Goal: Transaction & Acquisition: Purchase product/service

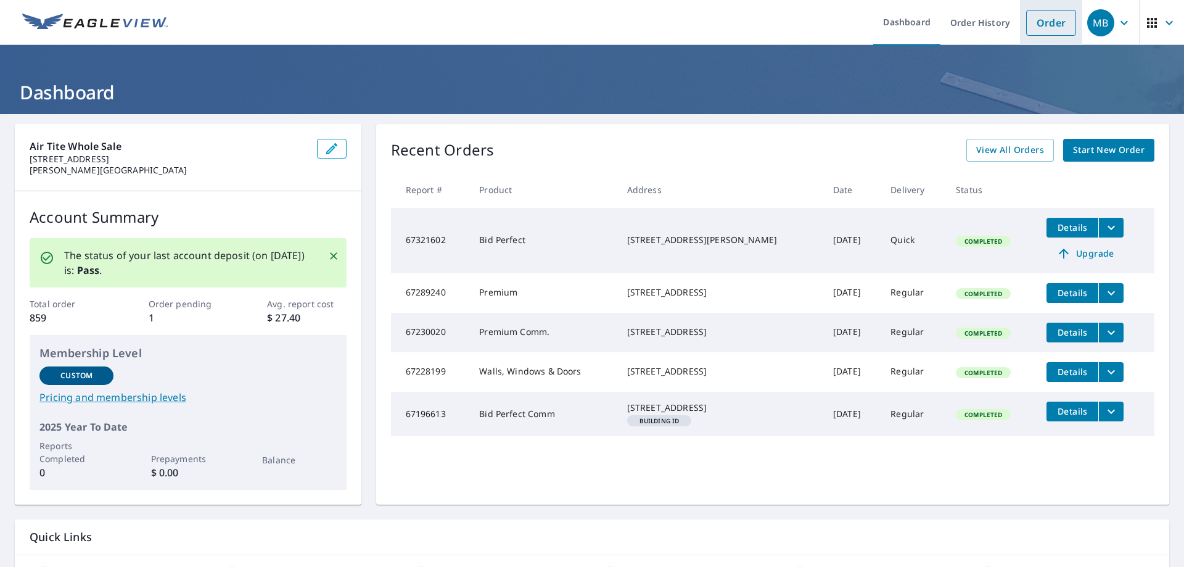
click at [1038, 27] on link "Order" at bounding box center [1051, 23] width 50 height 26
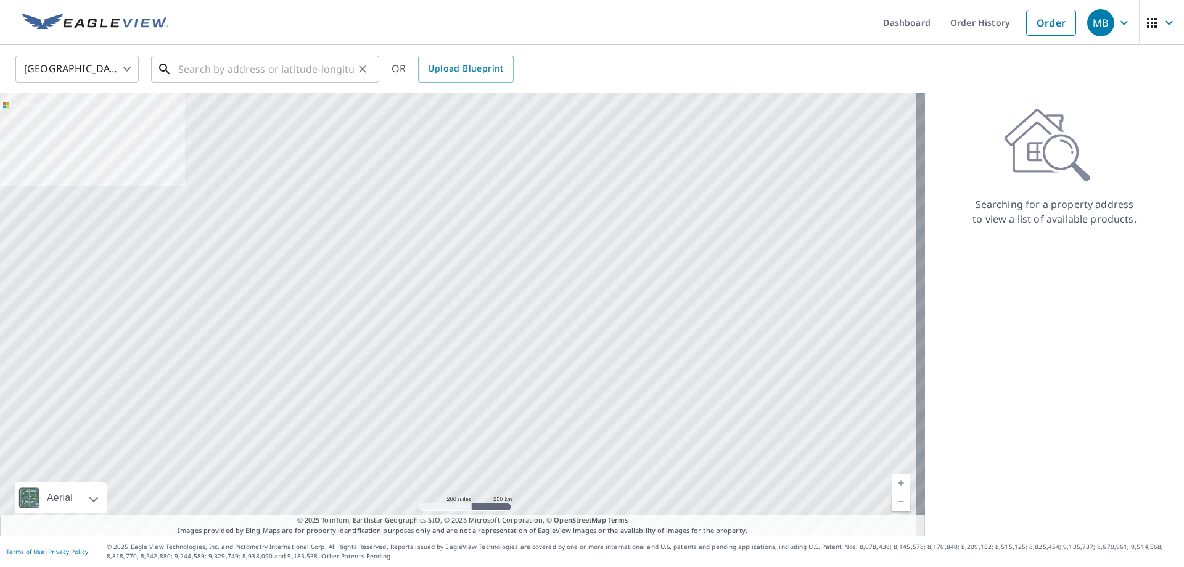
click at [274, 72] on input "text" at bounding box center [266, 69] width 176 height 35
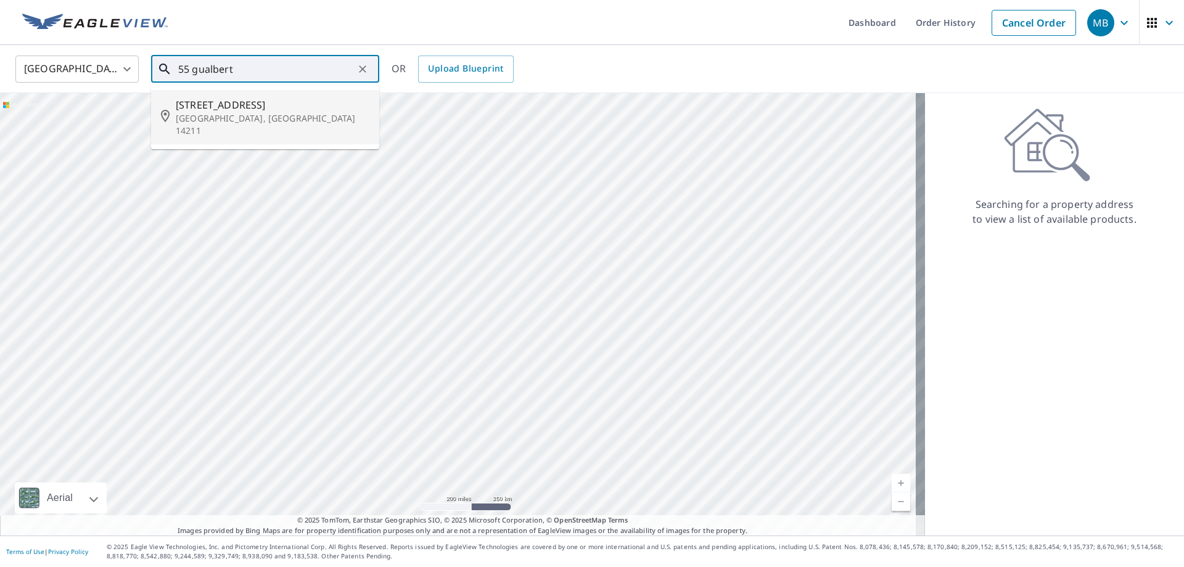
click at [220, 115] on p "Buffalo, NY 14211" at bounding box center [273, 124] width 194 height 25
type input "55 Gualbert Ave Buffalo, NY 14211"
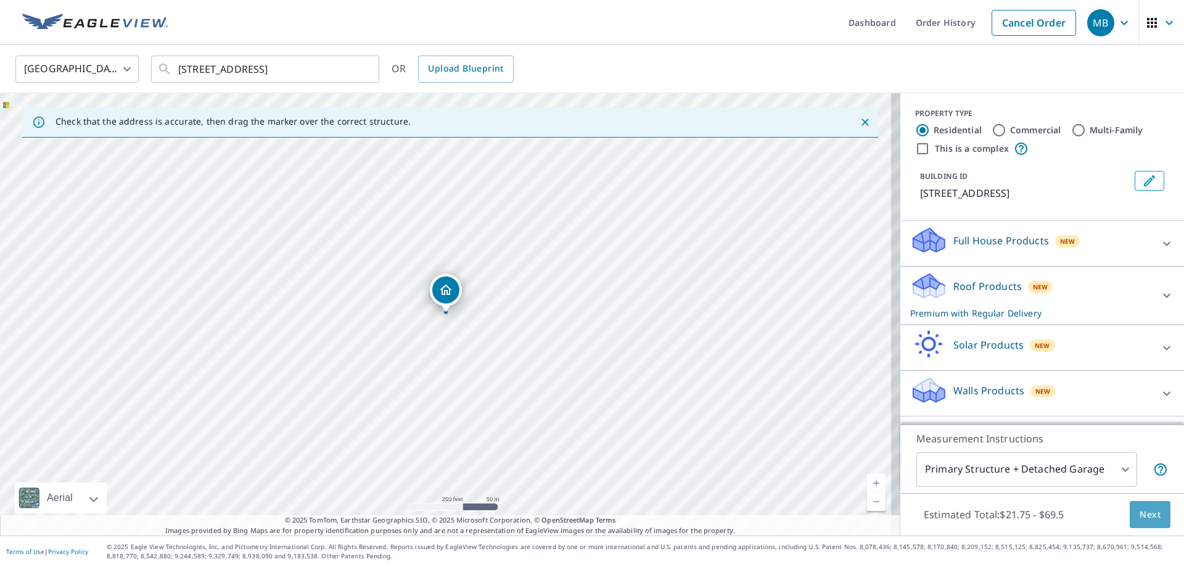
click at [1140, 509] on span "Next" at bounding box center [1149, 514] width 21 height 15
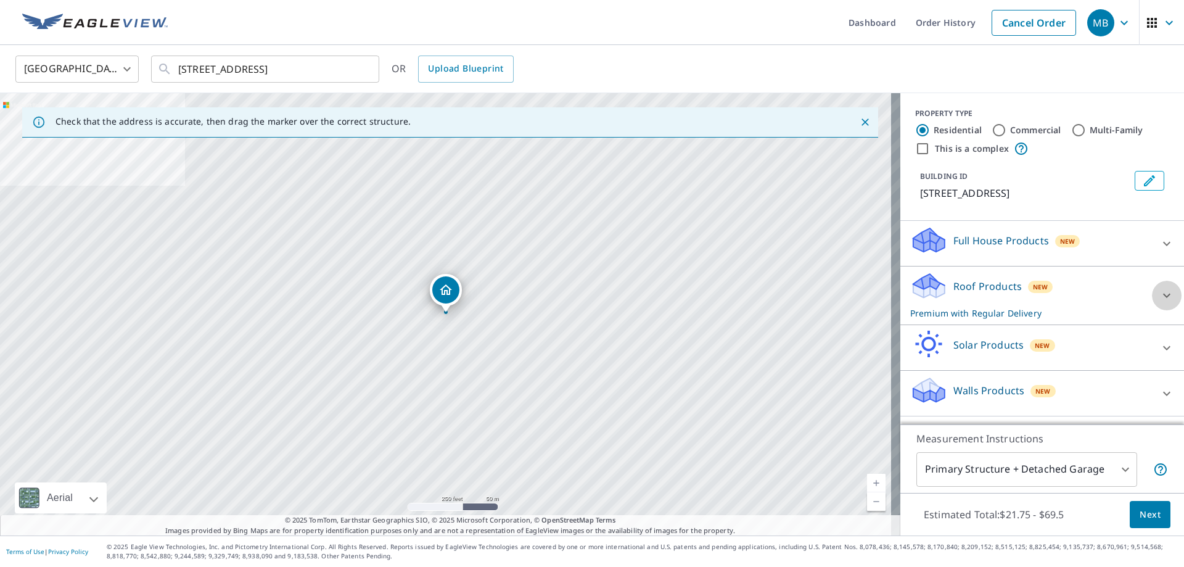
click at [1159, 292] on icon at bounding box center [1166, 295] width 15 height 15
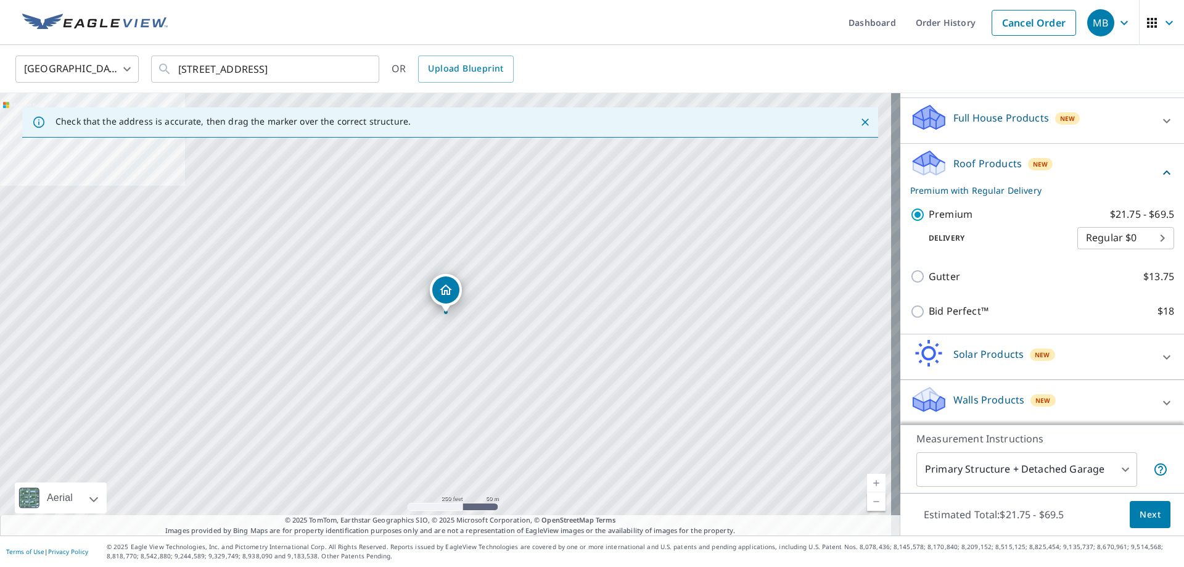
scroll to position [124, 0]
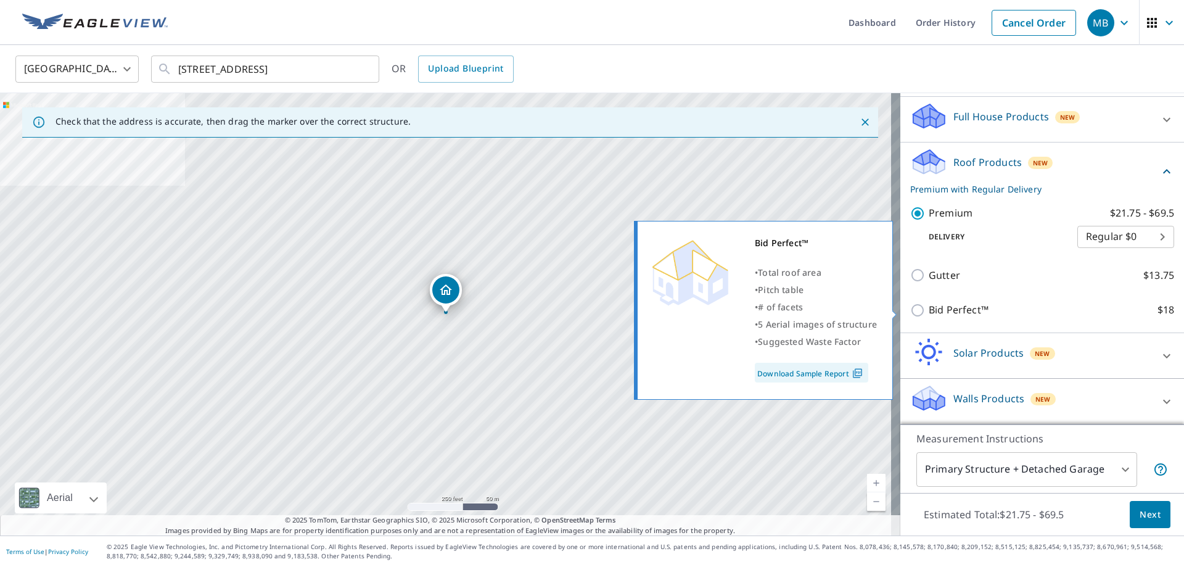
click at [910, 308] on input "Bid Perfect™ $18" at bounding box center [919, 310] width 18 height 15
checkbox input "true"
checkbox input "false"
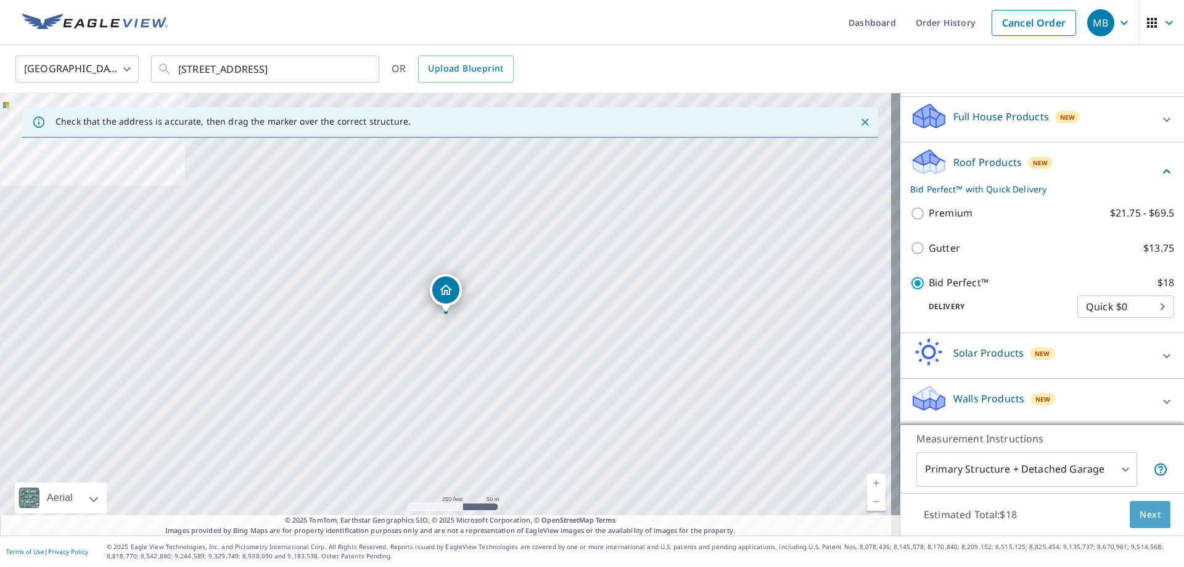
click at [1139, 515] on span "Next" at bounding box center [1149, 514] width 21 height 15
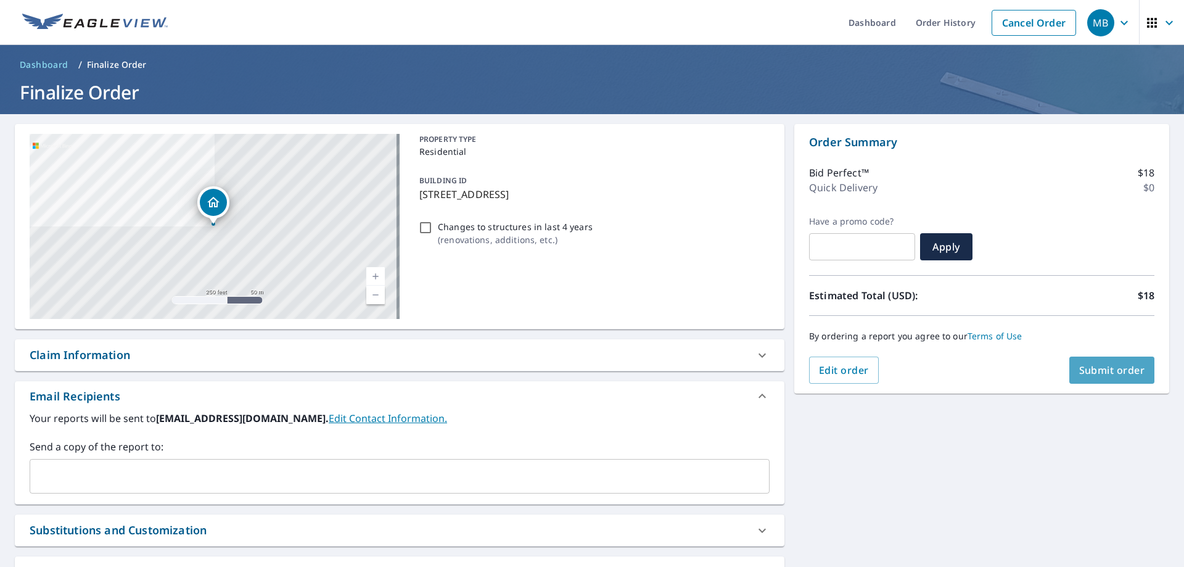
click at [1103, 369] on span "Submit order" at bounding box center [1112, 370] width 66 height 14
checkbox input "true"
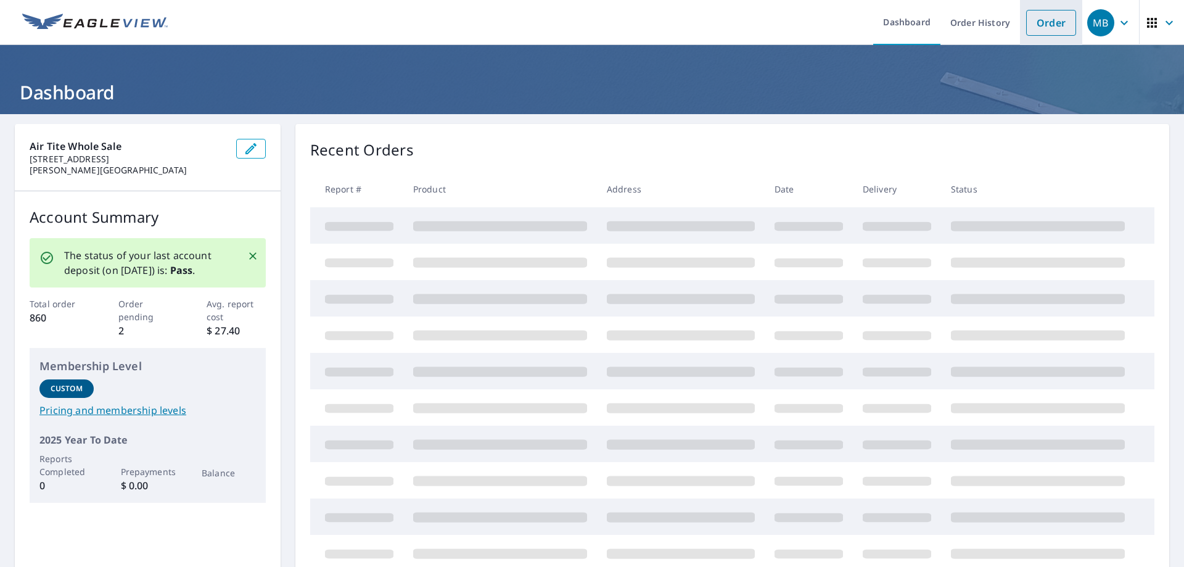
click at [1045, 21] on link "Order" at bounding box center [1051, 23] width 50 height 26
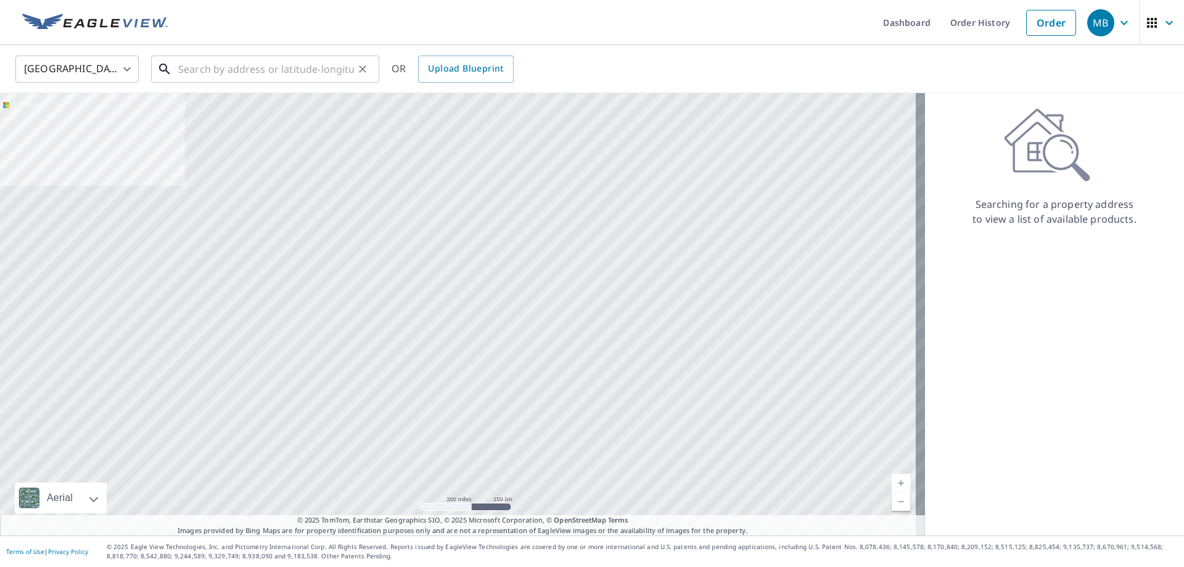
click at [264, 64] on input "text" at bounding box center [266, 69] width 176 height 35
click at [285, 69] on input "text" at bounding box center [266, 69] width 176 height 35
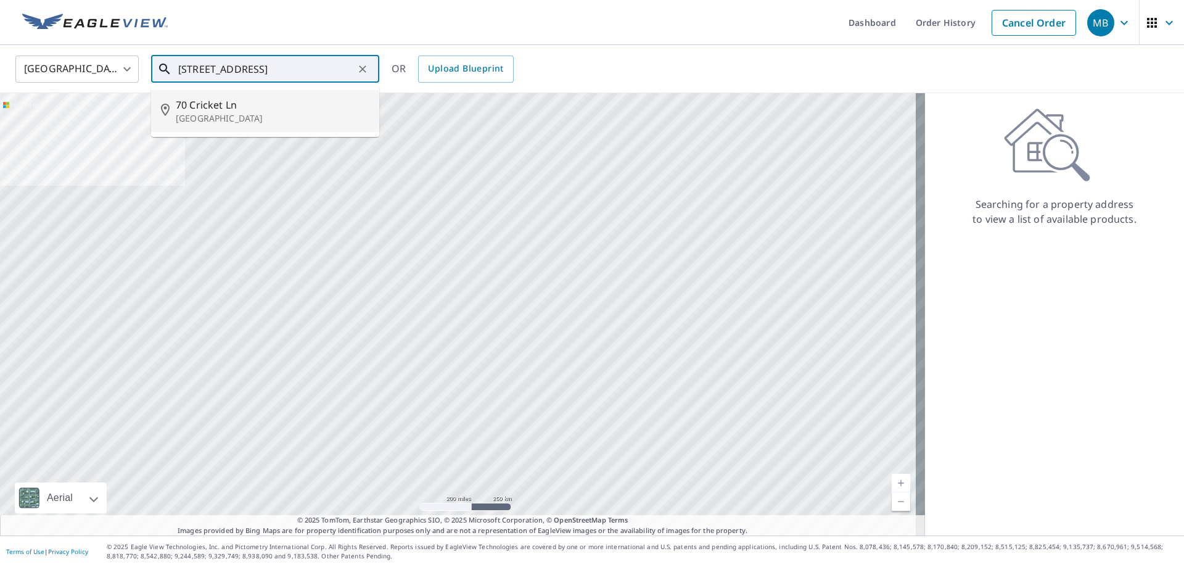
click at [200, 112] on div "[STREET_ADDRESS]" at bounding box center [273, 110] width 194 height 27
type input "[STREET_ADDRESS]"
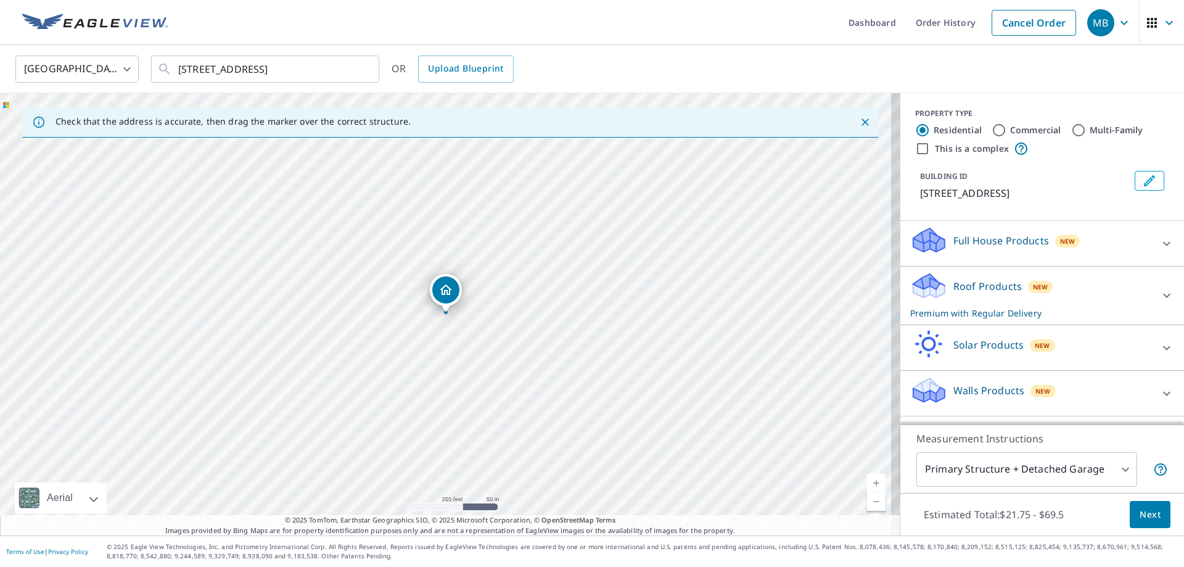
click at [1159, 295] on icon at bounding box center [1166, 295] width 15 height 15
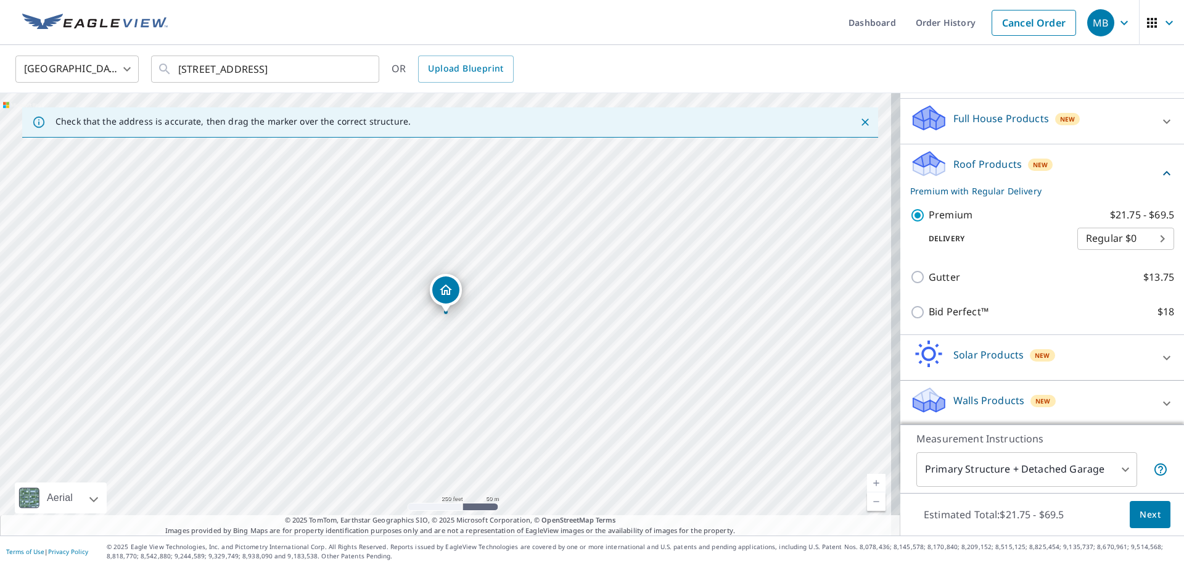
scroll to position [123, 0]
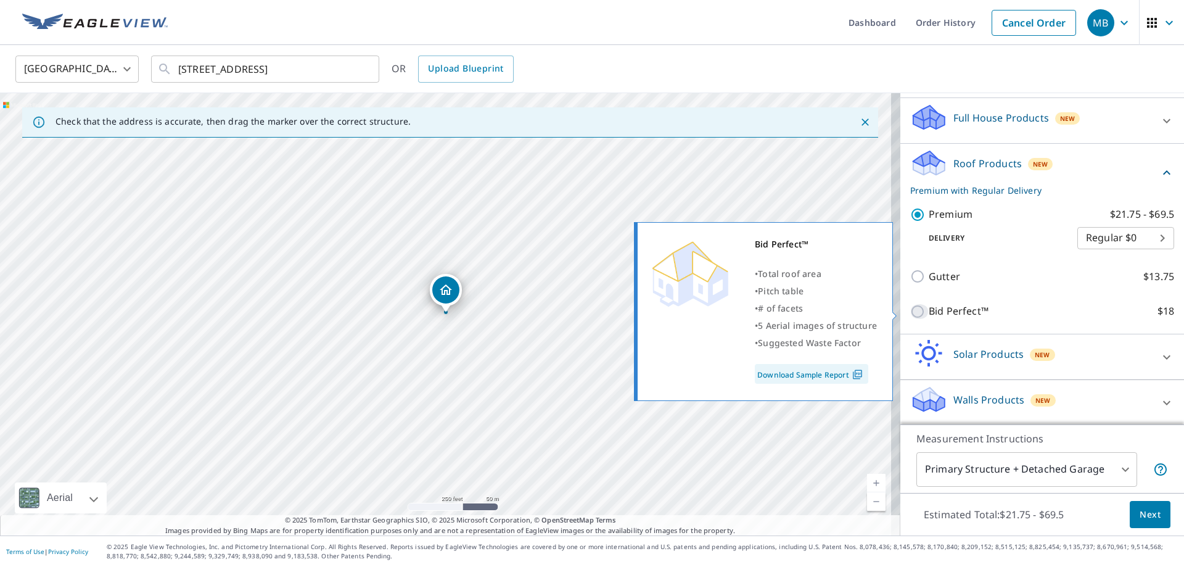
click at [912, 311] on input "Bid Perfect™ $18" at bounding box center [919, 311] width 18 height 15
checkbox input "true"
checkbox input "false"
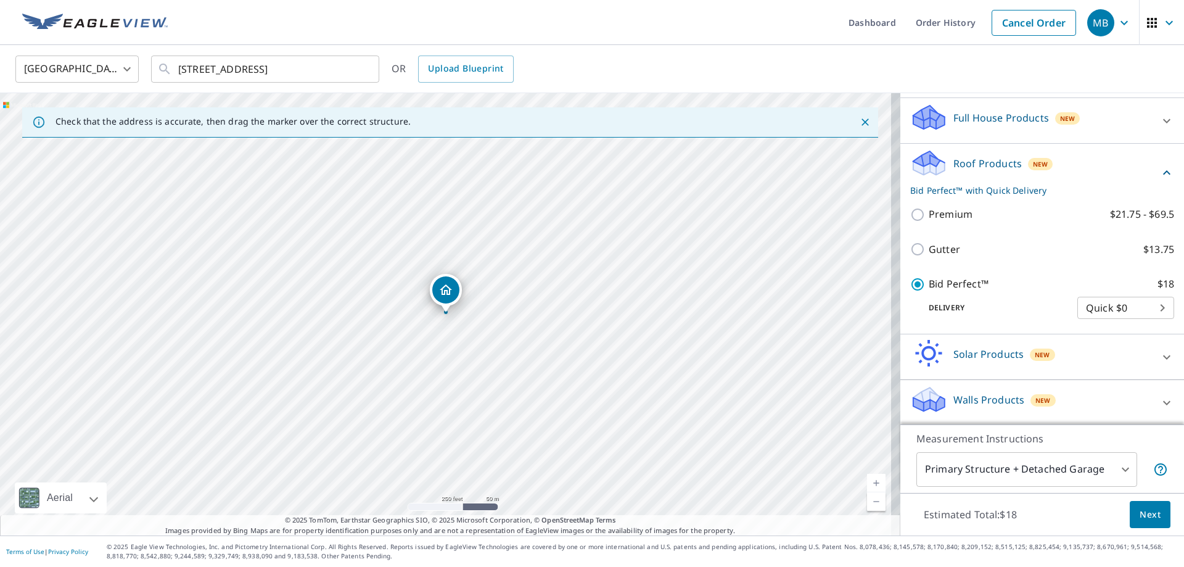
click at [1139, 513] on span "Next" at bounding box center [1149, 514] width 21 height 15
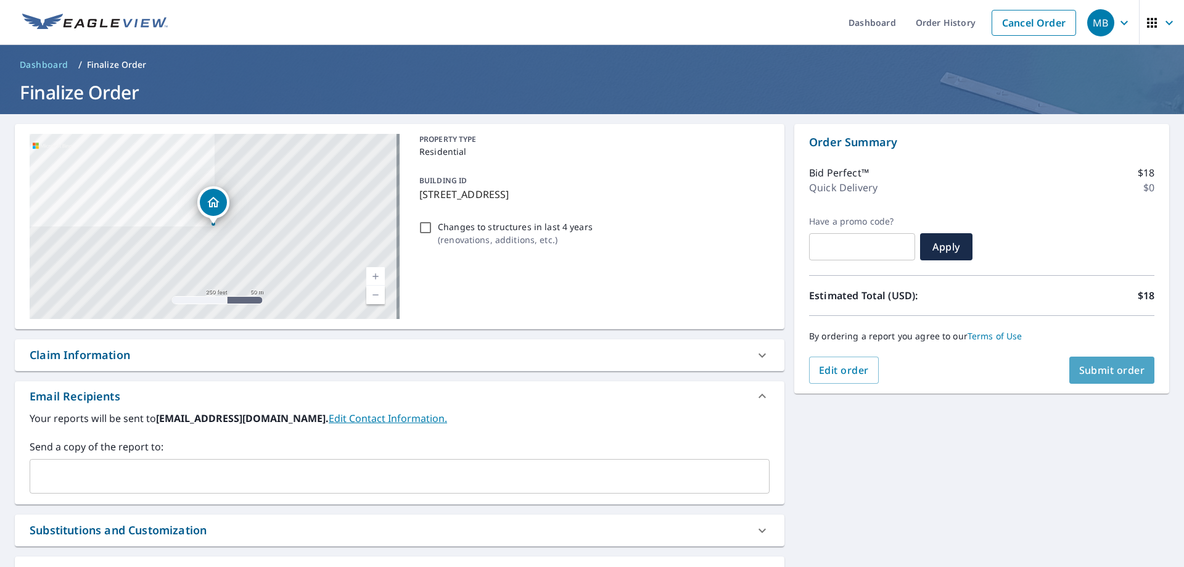
click at [1097, 371] on span "Submit order" at bounding box center [1112, 370] width 66 height 14
checkbox input "true"
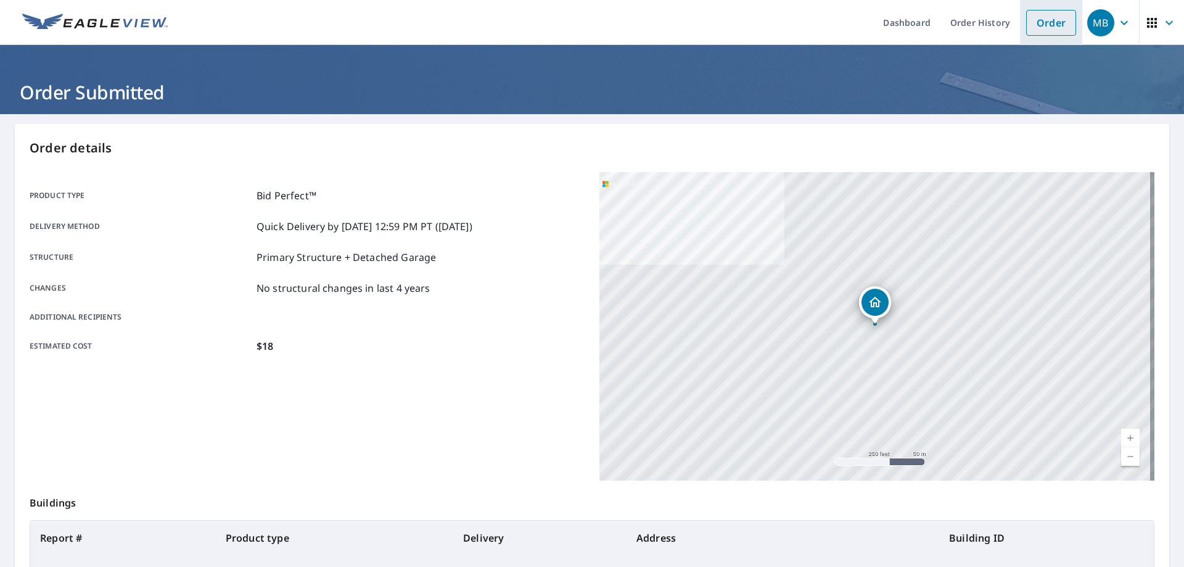
click at [1031, 20] on link "Order" at bounding box center [1051, 23] width 50 height 26
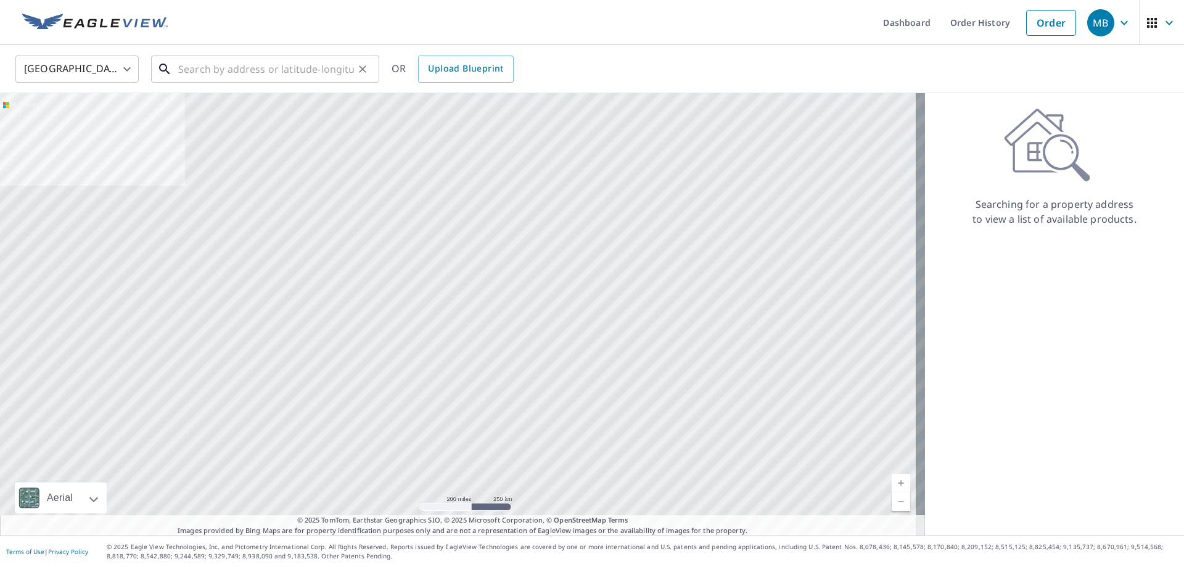
click at [191, 72] on input "text" at bounding box center [266, 69] width 176 height 35
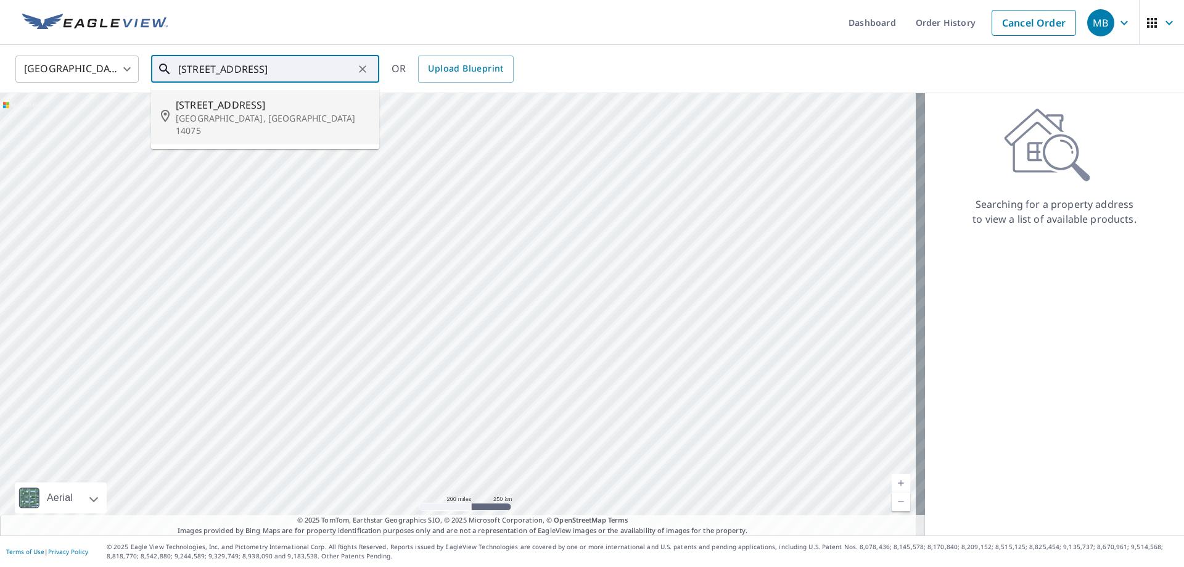
click at [219, 102] on span "[STREET_ADDRESS]" at bounding box center [273, 104] width 194 height 15
type input "[STREET_ADDRESS]"
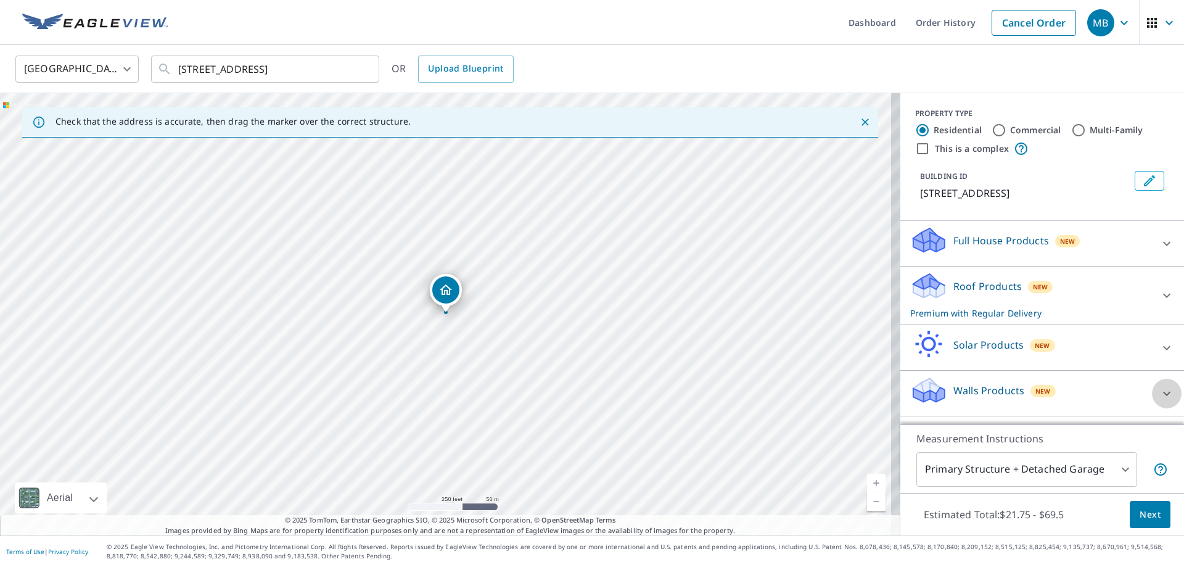
click at [1159, 391] on icon at bounding box center [1166, 393] width 15 height 15
click at [1159, 392] on icon at bounding box center [1166, 393] width 15 height 15
click at [1152, 392] on div at bounding box center [1167, 394] width 30 height 30
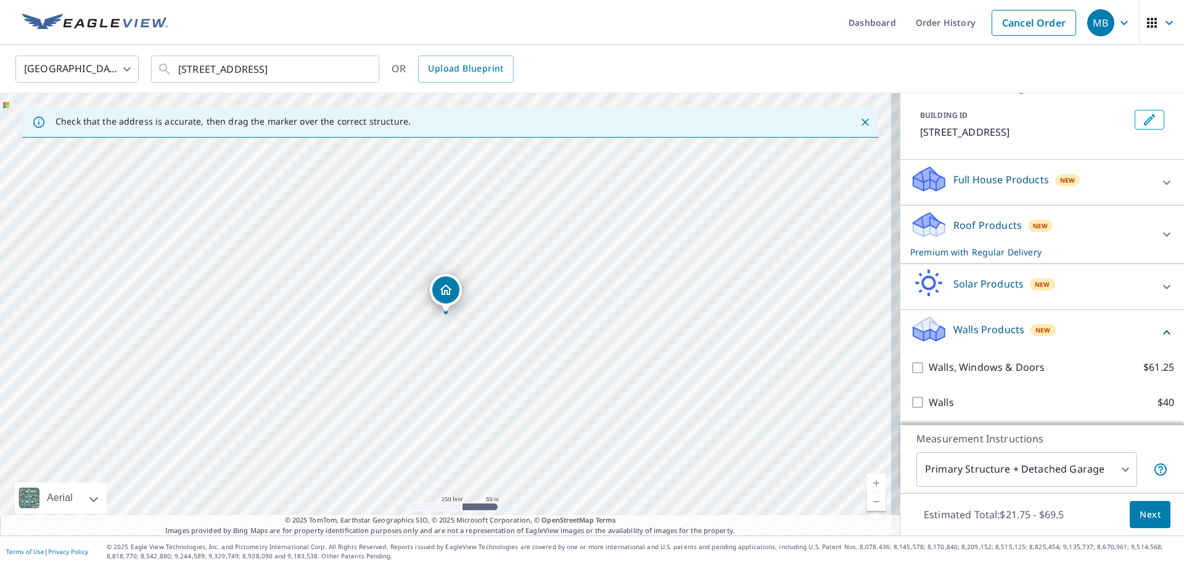
scroll to position [62, 0]
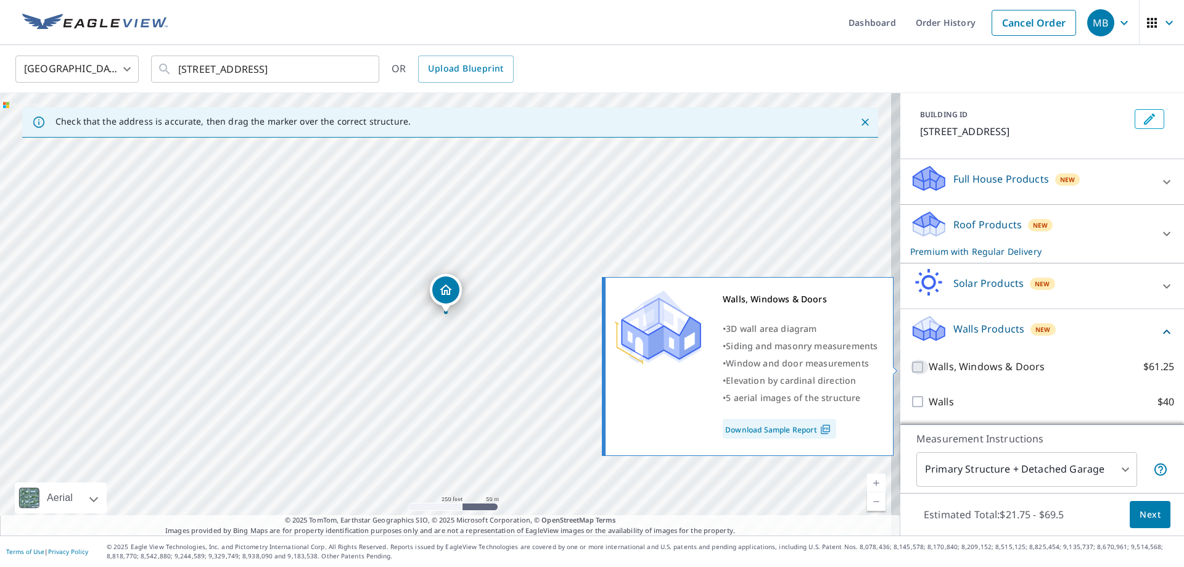
click at [910, 366] on input "Walls, Windows & Doors $61.25" at bounding box center [919, 366] width 18 height 15
checkbox input "true"
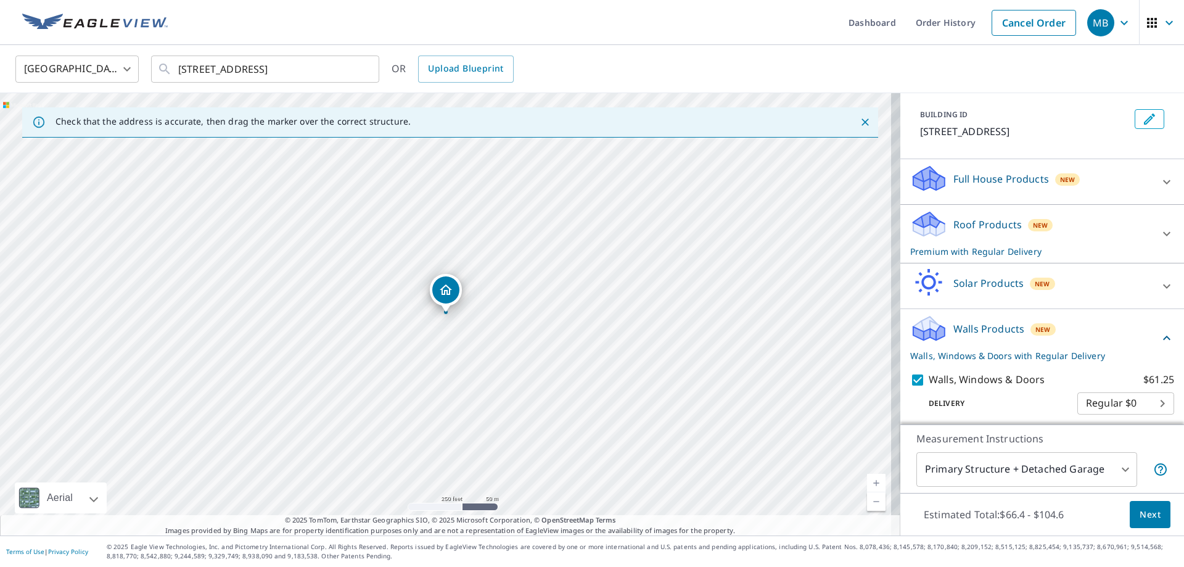
click at [1139, 513] on span "Next" at bounding box center [1149, 514] width 21 height 15
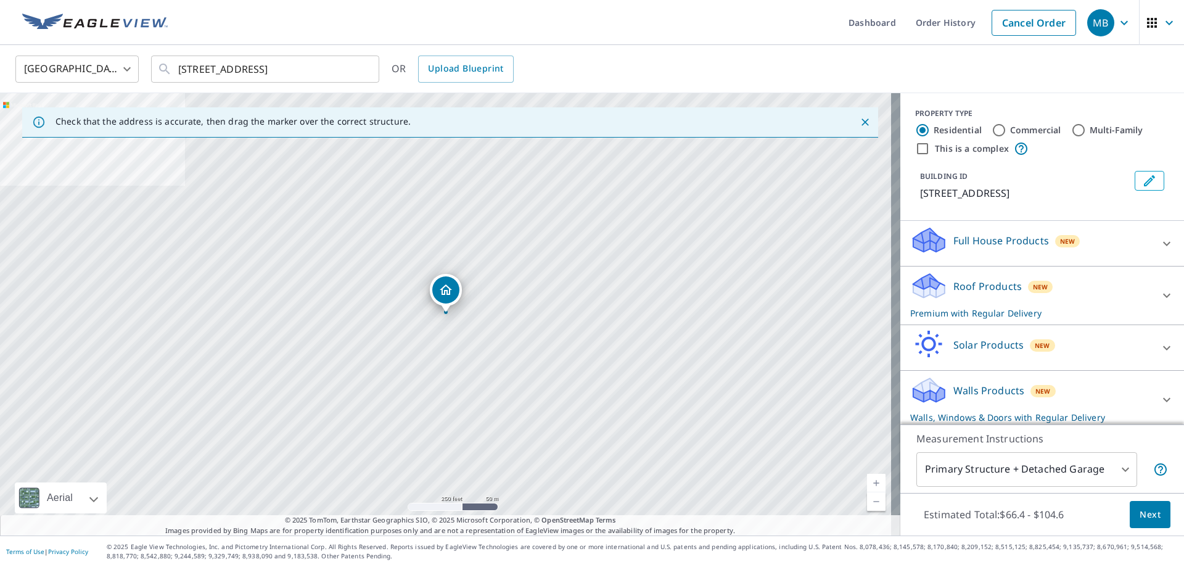
click at [1159, 245] on icon at bounding box center [1166, 243] width 15 height 15
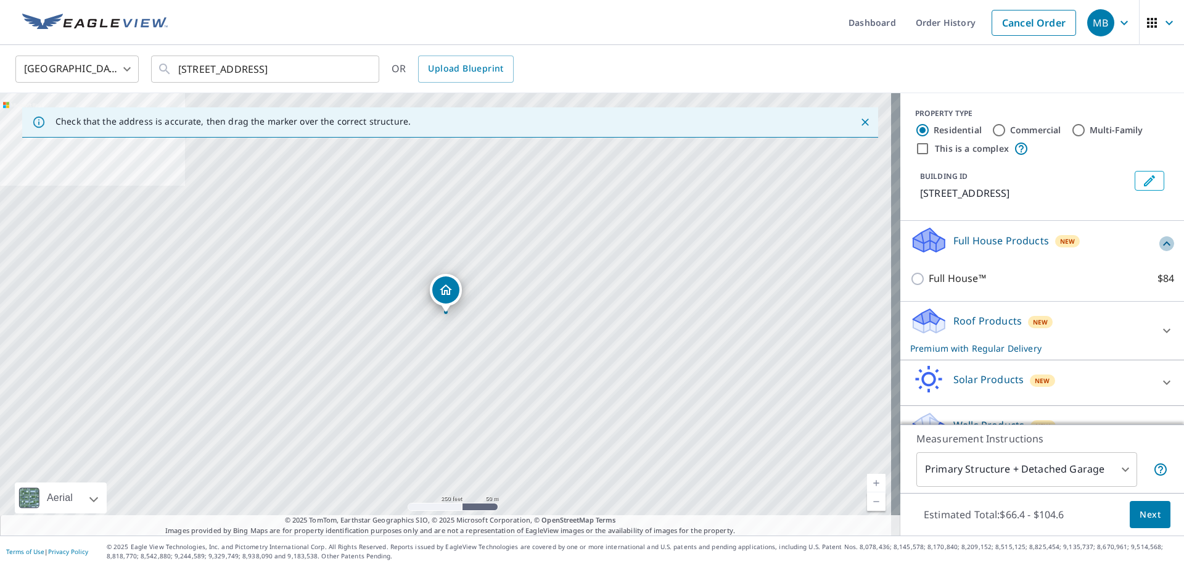
click at [1159, 245] on icon at bounding box center [1166, 243] width 15 height 15
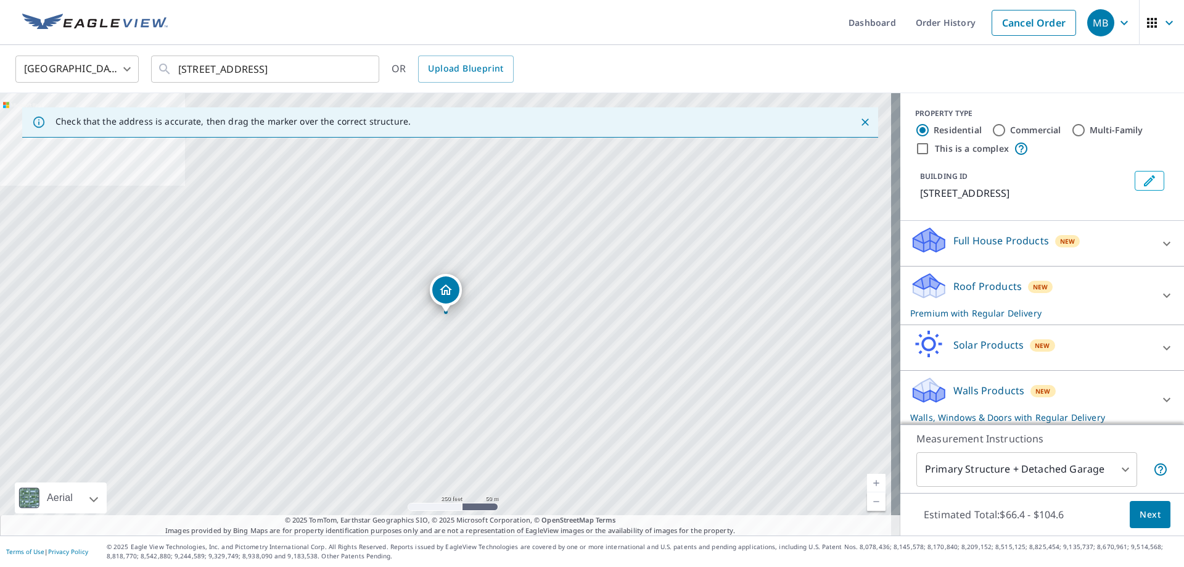
click at [1152, 287] on div at bounding box center [1167, 296] width 30 height 30
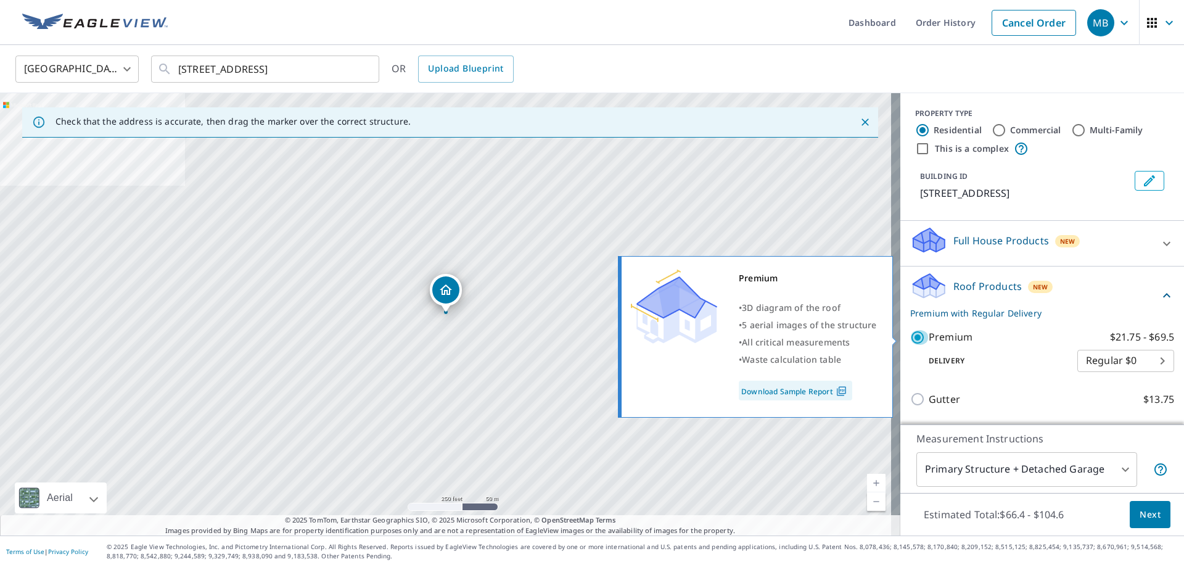
click at [910, 337] on input "Premium $21.75 - $69.5" at bounding box center [919, 337] width 18 height 15
checkbox input "false"
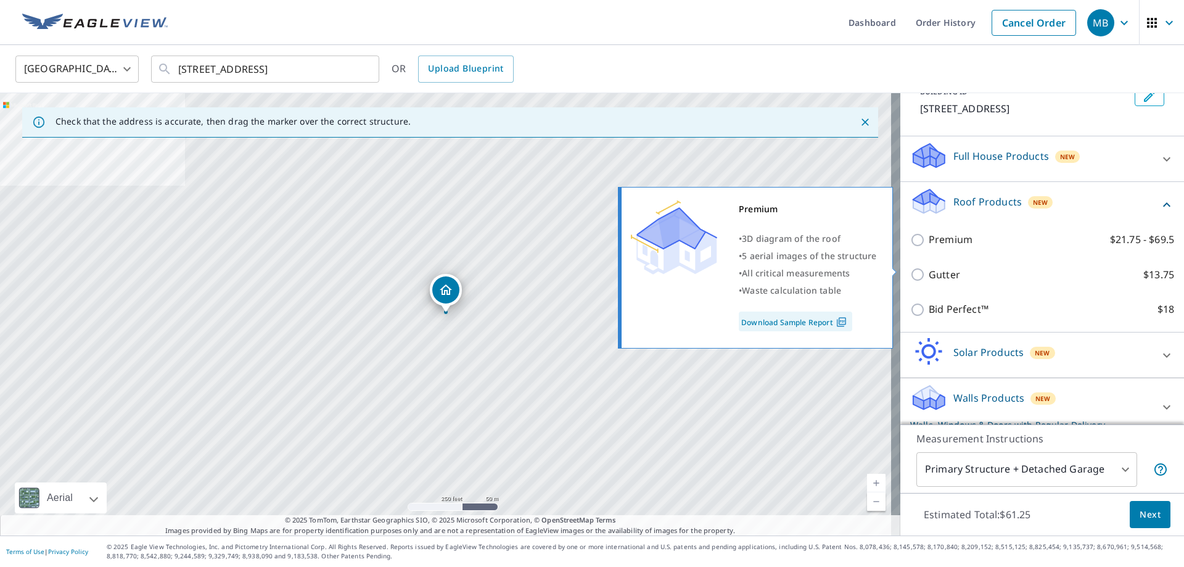
scroll to position [97, 0]
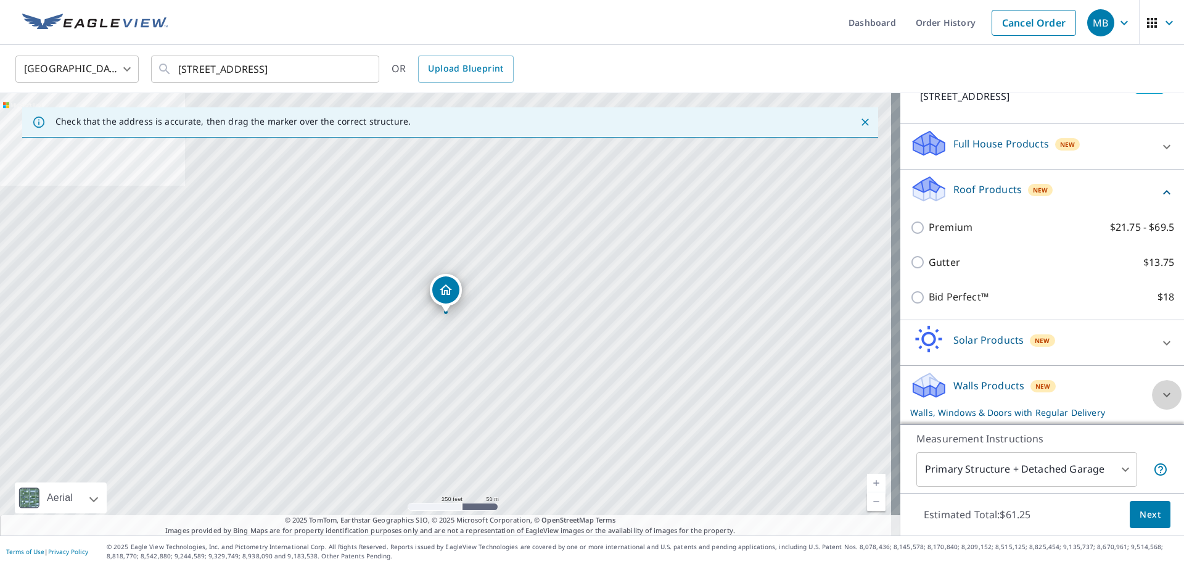
click at [1152, 387] on div at bounding box center [1167, 395] width 30 height 30
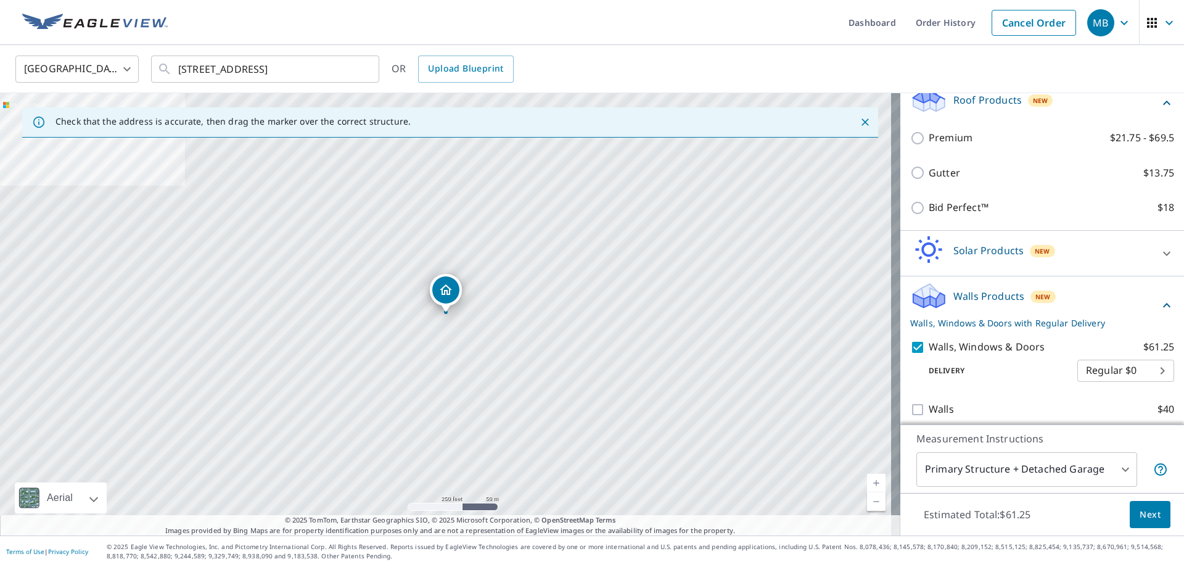
scroll to position [194, 0]
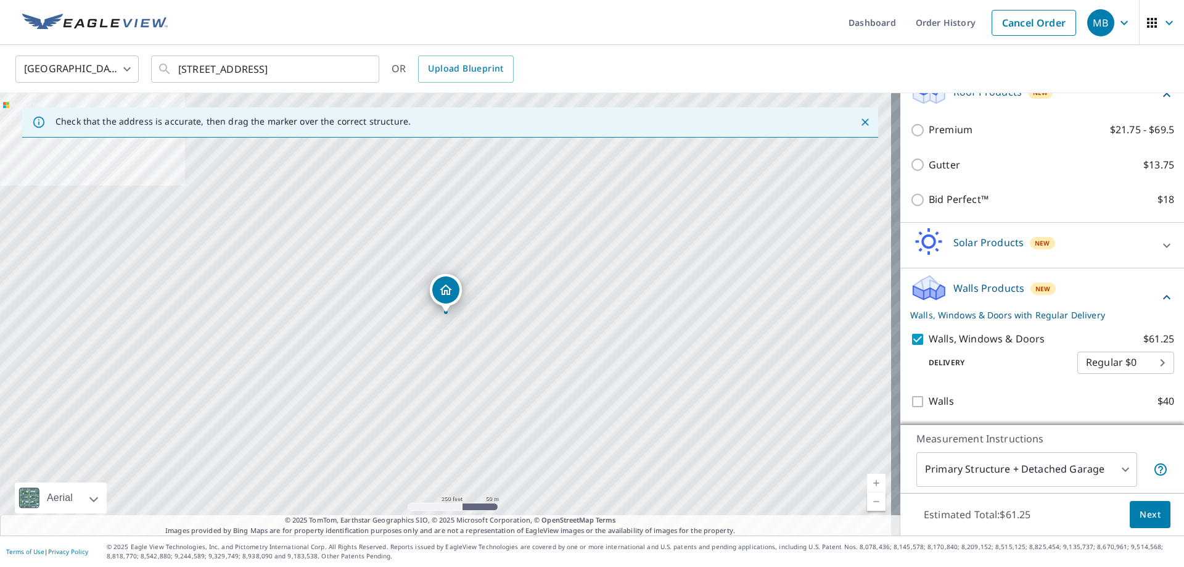
click at [1139, 511] on span "Next" at bounding box center [1149, 514] width 21 height 15
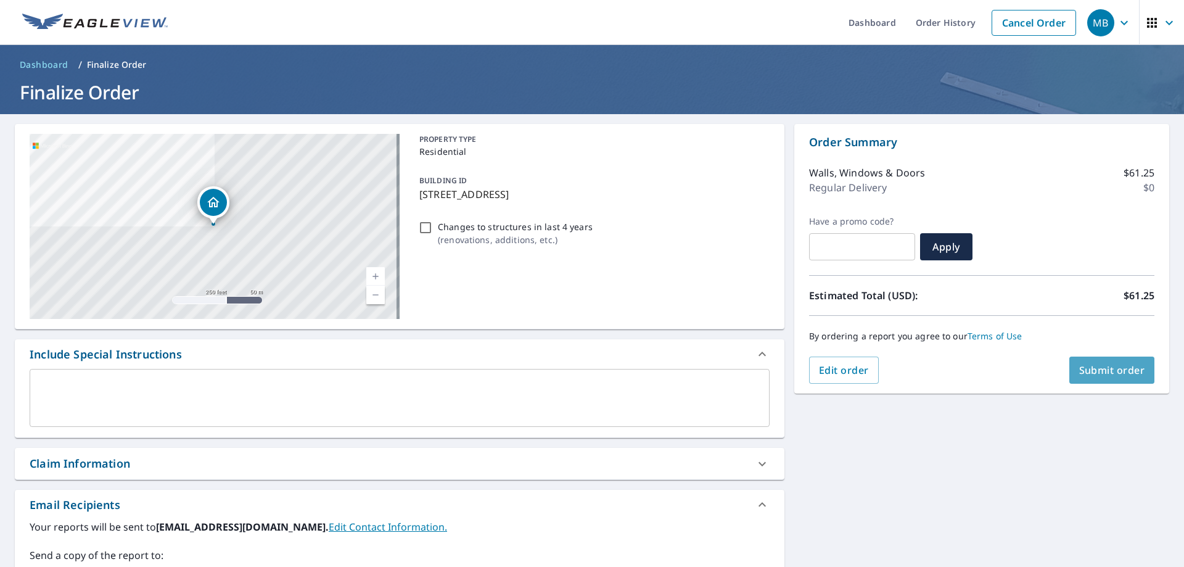
click at [1094, 372] on span "Submit order" at bounding box center [1112, 370] width 66 height 14
checkbox input "true"
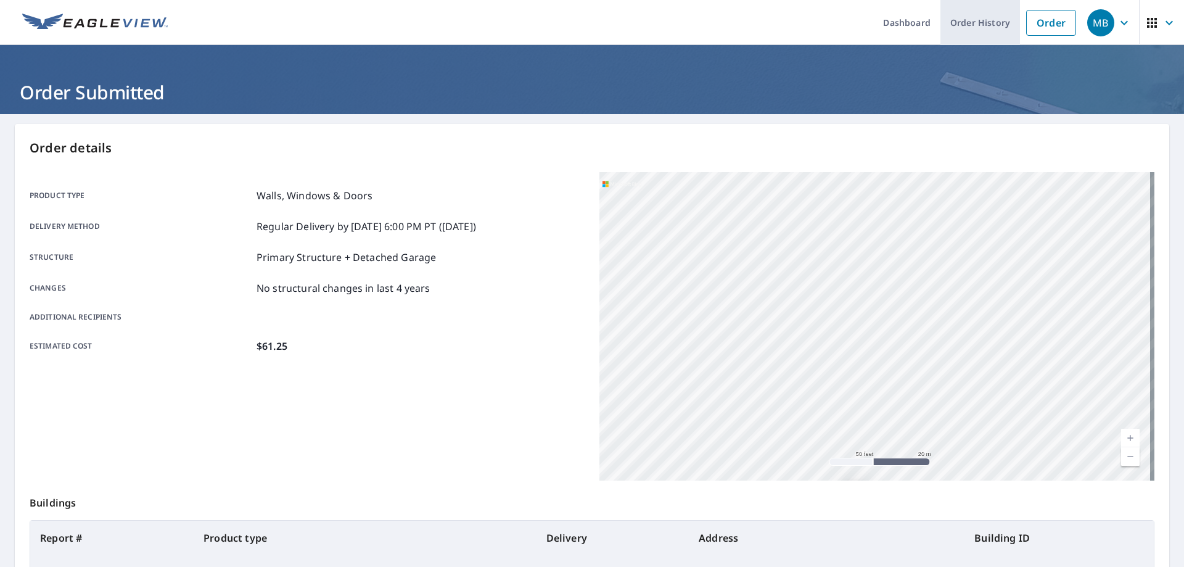
click at [951, 18] on link "Order History" at bounding box center [980, 22] width 80 height 45
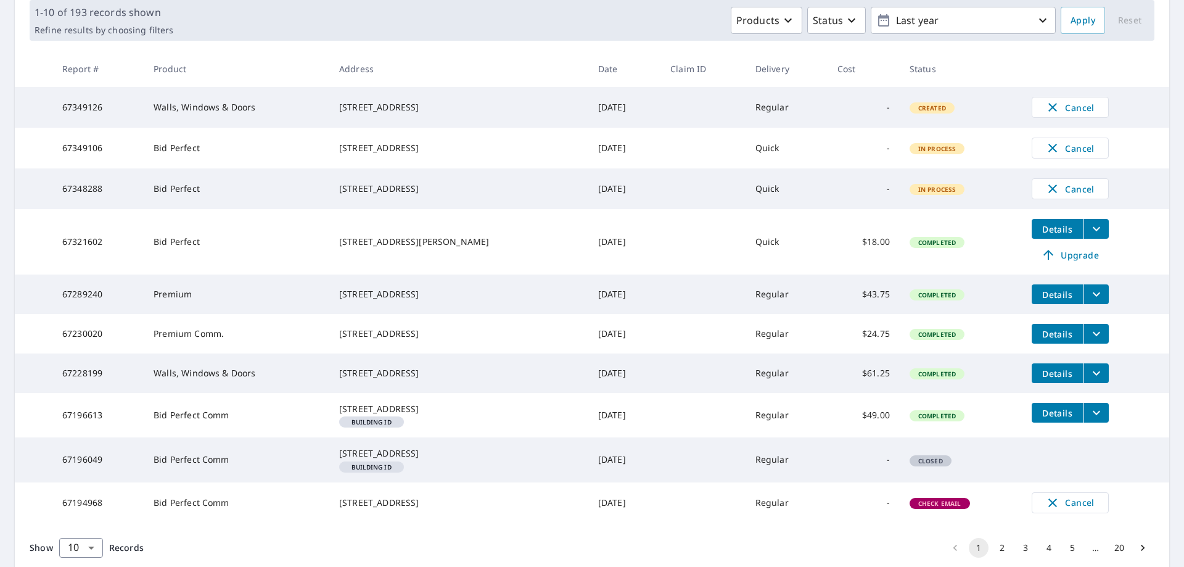
scroll to position [186, 0]
